Goal: Task Accomplishment & Management: Use online tool/utility

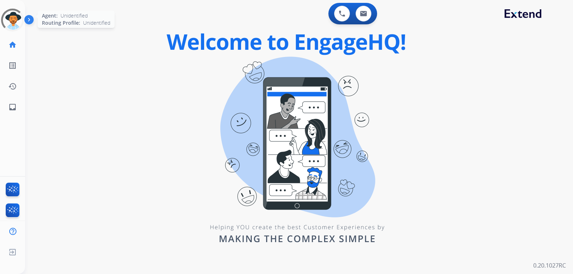
click at [13, 21] on div at bounding box center [13, 20] width 26 height 26
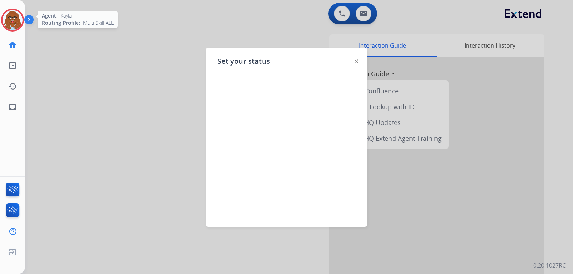
click at [18, 19] on img at bounding box center [13, 20] width 20 height 20
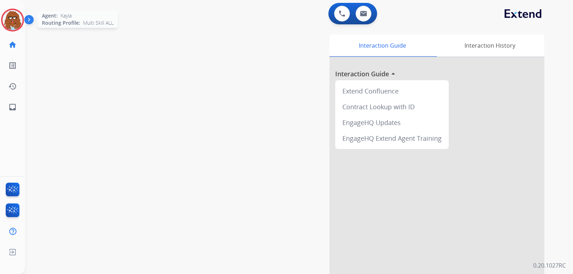
click at [16, 26] on img at bounding box center [13, 20] width 20 height 20
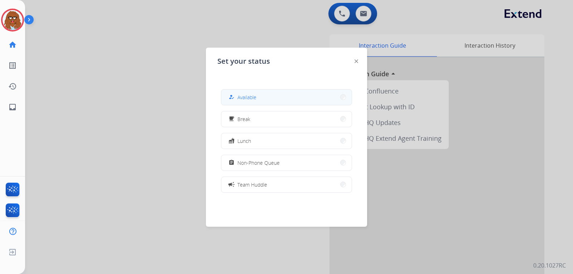
click at [253, 100] on span "Available" at bounding box center [247, 98] width 19 height 8
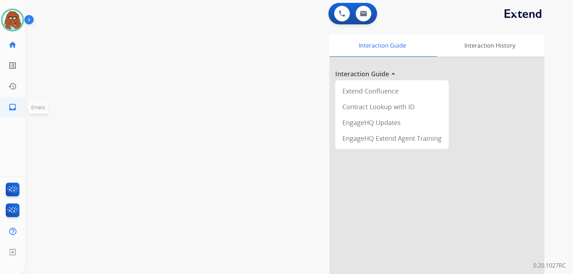
click at [20, 107] on link "inbox Emails" at bounding box center [13, 107] width 20 height 20
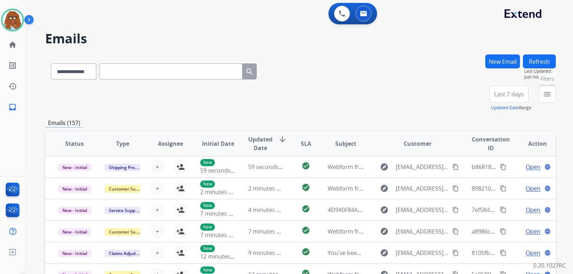
click at [386, 97] on button "menu Filters" at bounding box center [547, 94] width 17 height 17
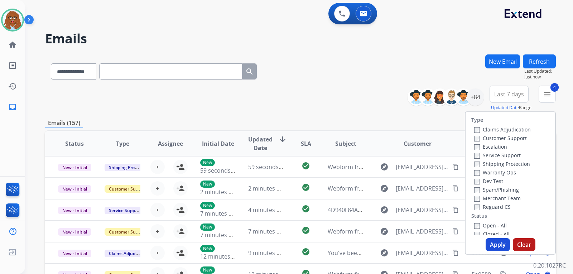
click at [386, 242] on button "Apply" at bounding box center [498, 244] width 24 height 13
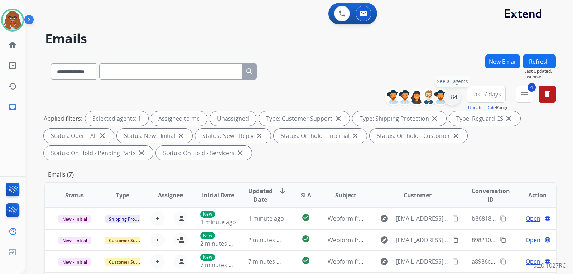
click at [386, 102] on div "+84" at bounding box center [452, 97] width 17 height 17
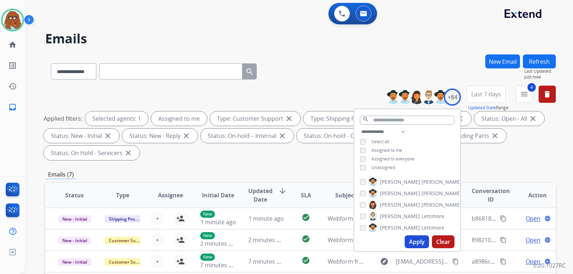
click at [386, 237] on button "Apply" at bounding box center [417, 241] width 24 height 13
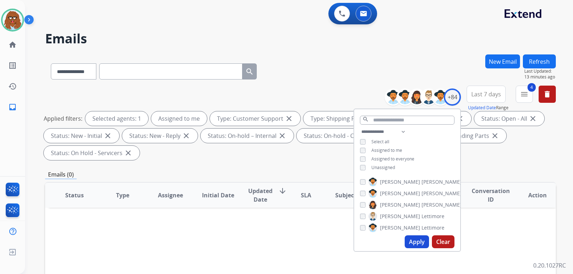
click at [386, 156] on div "Applied filters: Selected agents: 1 Assigned to me Type: Customer Support close…" at bounding box center [299, 135] width 511 height 49
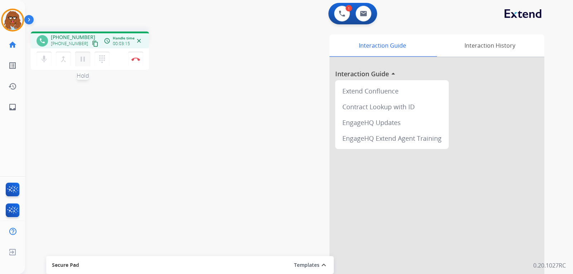
click at [84, 61] on mat-icon "pause" at bounding box center [82, 59] width 9 height 9
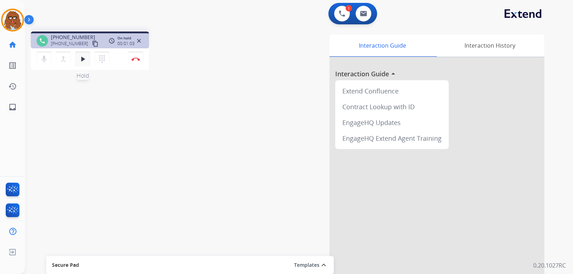
click at [80, 56] on mat-icon "play_arrow" at bounding box center [82, 59] width 9 height 9
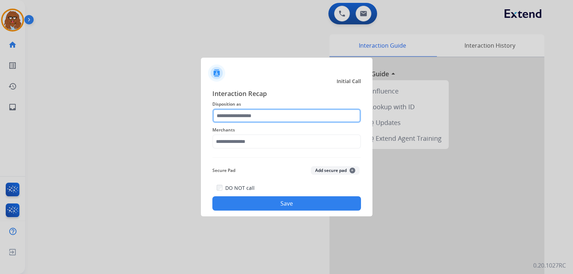
click at [228, 115] on input "text" at bounding box center [287, 116] width 149 height 14
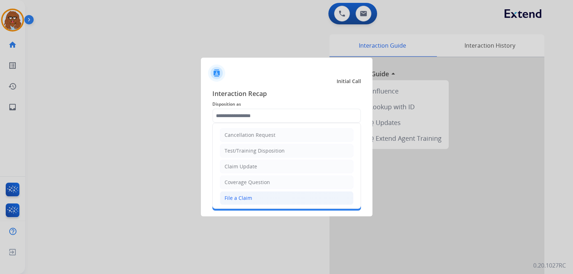
click at [245, 194] on li "File a Claim" at bounding box center [287, 198] width 134 height 14
type input "**********"
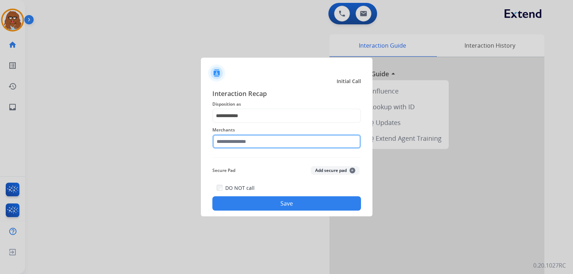
click at [251, 142] on input "text" at bounding box center [287, 141] width 149 height 14
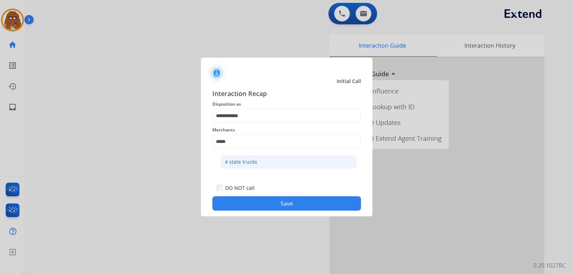
click at [249, 163] on div "4 state trucks" at bounding box center [241, 161] width 32 height 7
type input "**********"
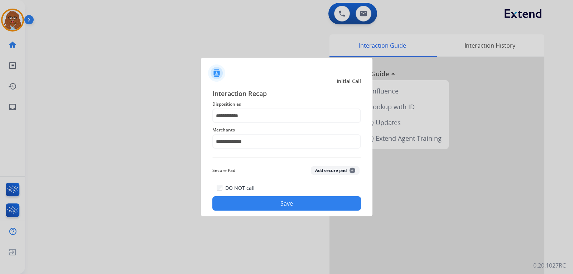
click at [276, 209] on button "Save" at bounding box center [287, 203] width 149 height 14
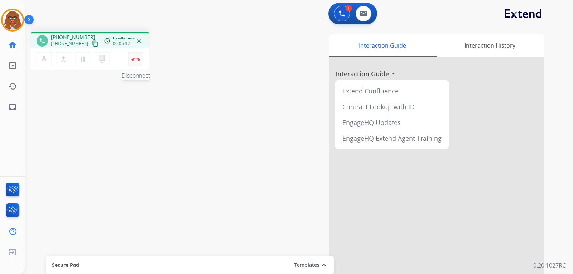
click at [136, 64] on button "Disconnect" at bounding box center [135, 59] width 15 height 15
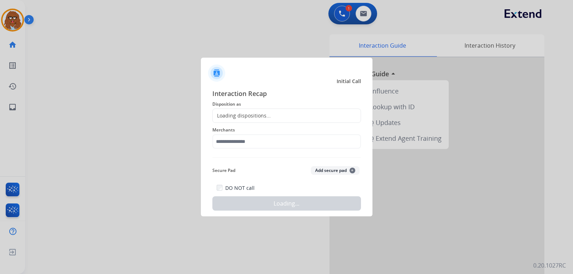
click at [240, 113] on div "Loading dispositions..." at bounding box center [242, 115] width 58 height 7
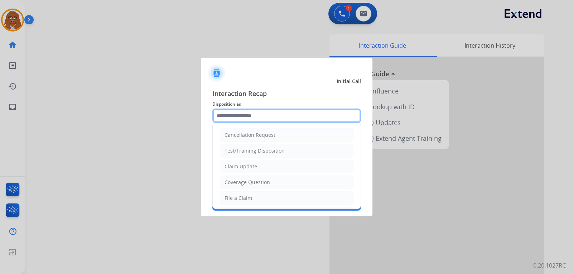
click at [239, 115] on input "text" at bounding box center [287, 116] width 149 height 14
drag, startPoint x: 238, startPoint y: 198, endPoint x: 238, endPoint y: 173, distance: 25.1
click at [238, 196] on div "File a Claim" at bounding box center [239, 198] width 28 height 7
type input "**********"
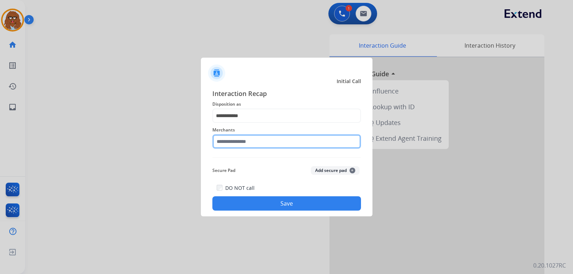
click at [232, 144] on input "text" at bounding box center [287, 141] width 149 height 14
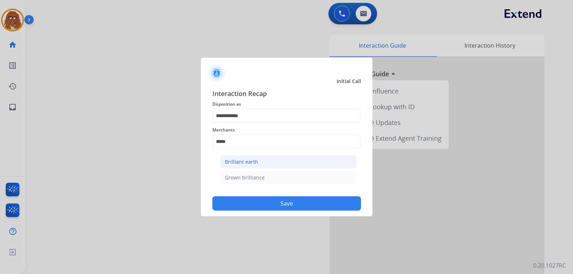
click at [246, 166] on div "Brilliant earth" at bounding box center [241, 161] width 33 height 7
type input "**********"
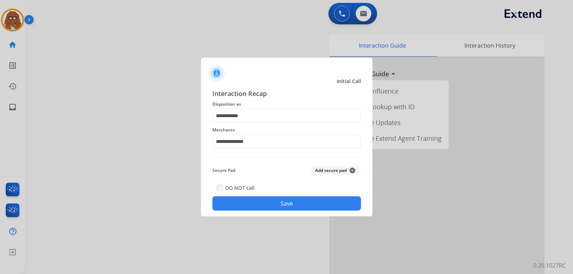
click at [266, 198] on button "Save" at bounding box center [287, 203] width 149 height 14
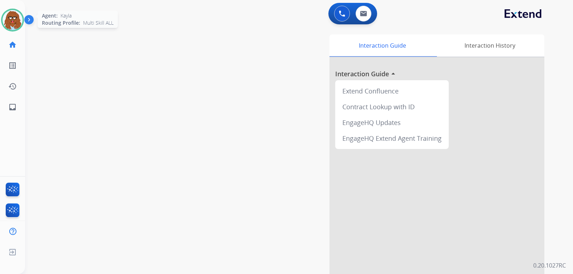
click at [15, 23] on img at bounding box center [13, 20] width 20 height 20
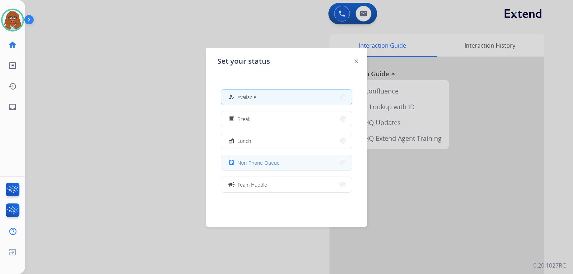
click at [261, 161] on span "Non-Phone Queue" at bounding box center [259, 163] width 42 height 8
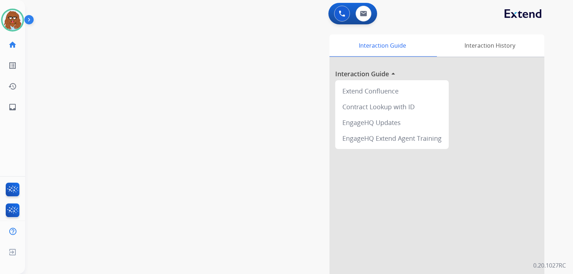
click at [386, 152] on div at bounding box center [437, 190] width 215 height 267
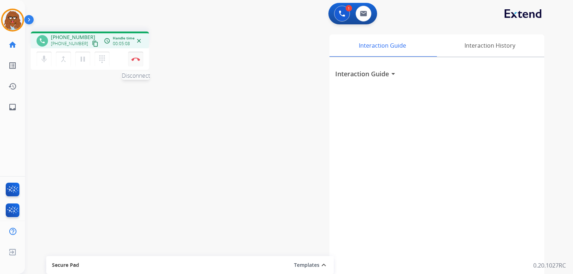
click at [134, 59] on img at bounding box center [136, 59] width 9 height 4
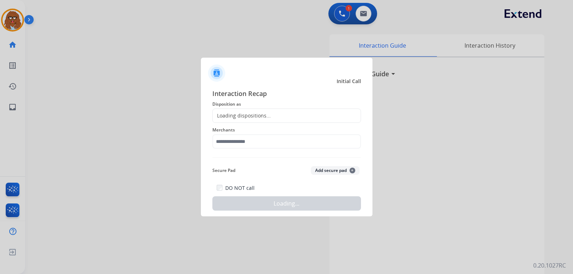
click at [234, 117] on div "Loading dispositions..." at bounding box center [242, 115] width 58 height 7
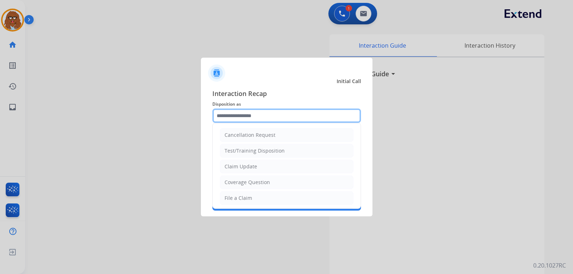
click at [233, 115] on input "text" at bounding box center [287, 116] width 149 height 14
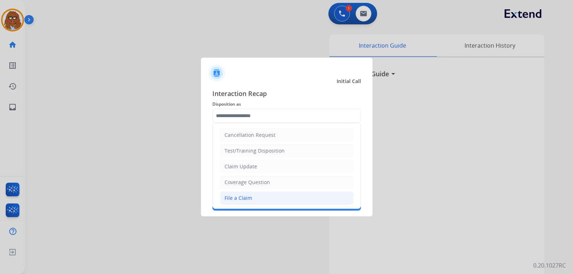
drag, startPoint x: 243, startPoint y: 199, endPoint x: 242, endPoint y: 177, distance: 21.9
click at [242, 195] on div "File a Claim" at bounding box center [239, 198] width 28 height 7
type input "**********"
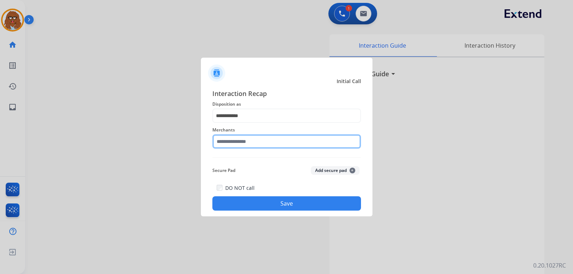
click at [245, 140] on input "text" at bounding box center [287, 141] width 149 height 14
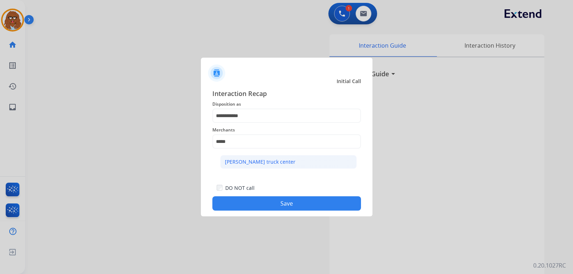
click at [273, 156] on li "[PERSON_NAME] truck center" at bounding box center [288, 162] width 137 height 14
type input "**********"
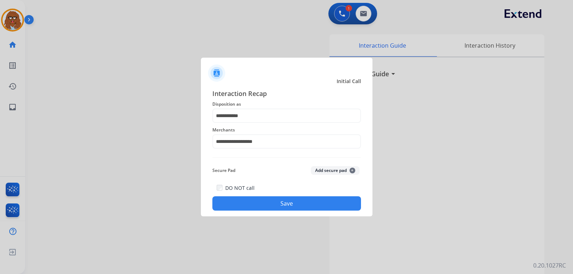
click at [284, 205] on button "Save" at bounding box center [287, 203] width 149 height 14
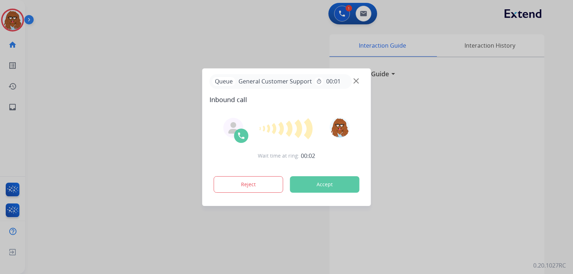
click at [354, 82] on img at bounding box center [356, 80] width 5 height 5
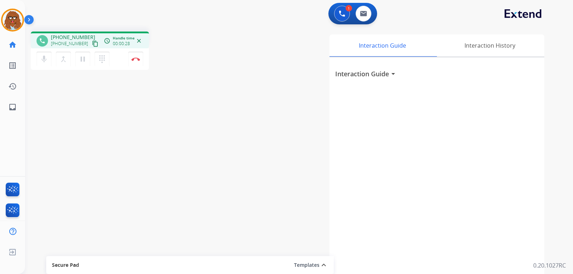
click at [92, 44] on mat-icon "content_copy" at bounding box center [95, 43] width 6 height 6
click at [138, 61] on img at bounding box center [136, 59] width 9 height 4
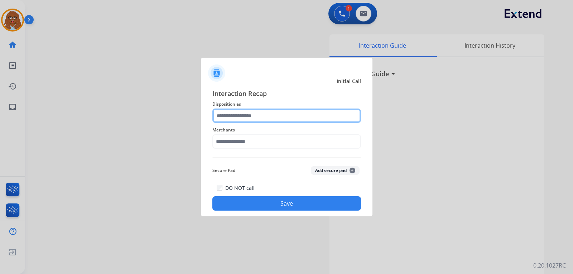
click at [271, 116] on input "text" at bounding box center [287, 116] width 149 height 14
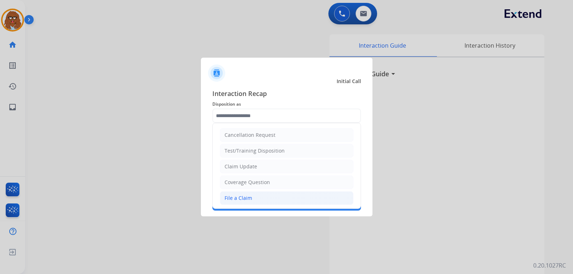
click at [251, 196] on div "File a Claim" at bounding box center [239, 198] width 28 height 7
type input "**********"
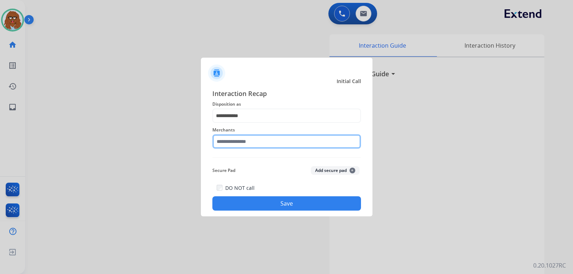
click at [258, 142] on input "text" at bounding box center [287, 141] width 149 height 14
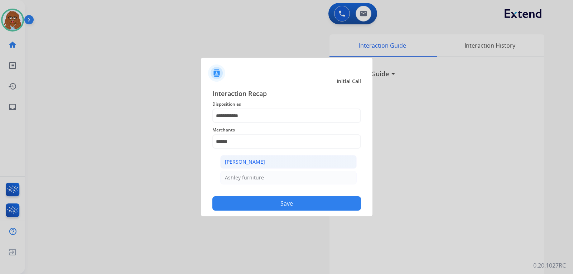
click at [256, 162] on div "[PERSON_NAME]" at bounding box center [245, 161] width 40 height 7
type input "**********"
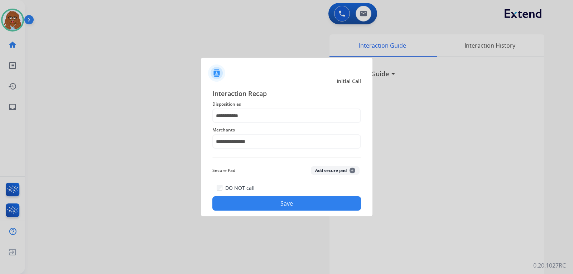
click at [266, 199] on button "Save" at bounding box center [287, 203] width 149 height 14
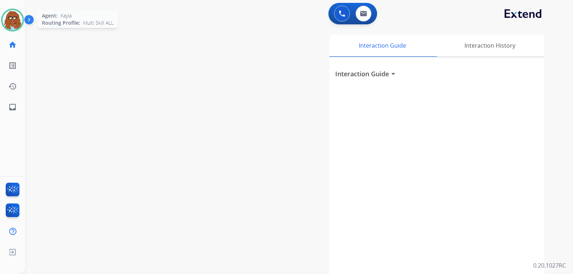
click at [10, 25] on img at bounding box center [13, 20] width 20 height 20
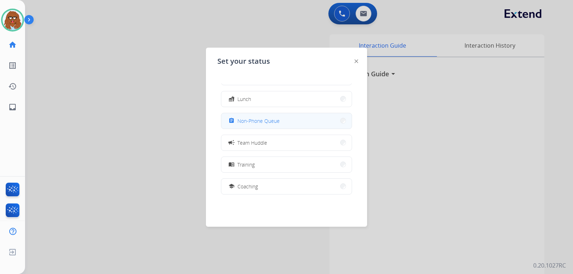
scroll to position [108, 0]
click at [271, 120] on button "school Coaching" at bounding box center [286, 120] width 130 height 15
